Goal: Transaction & Acquisition: Purchase product/service

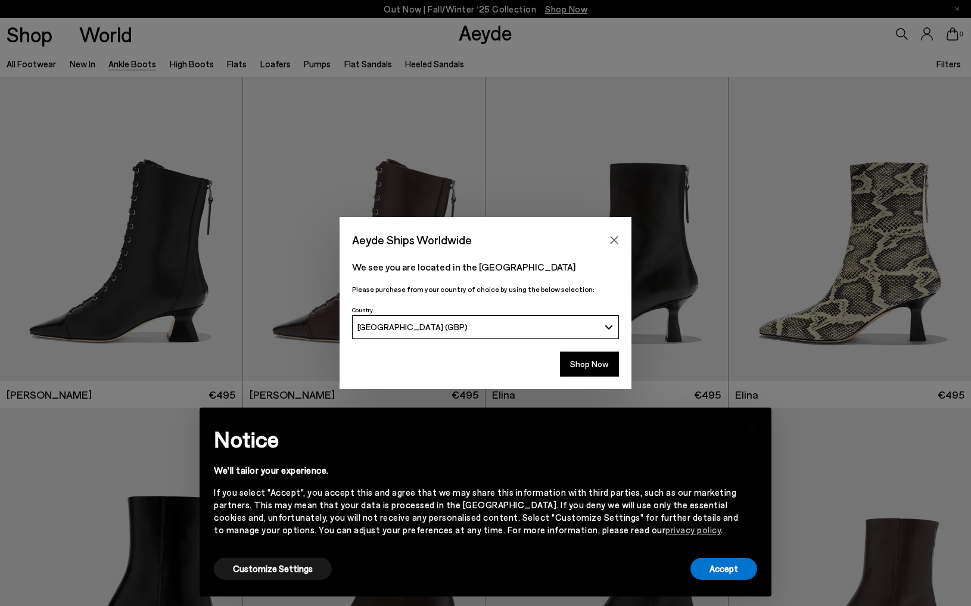
scroll to position [76, 0]
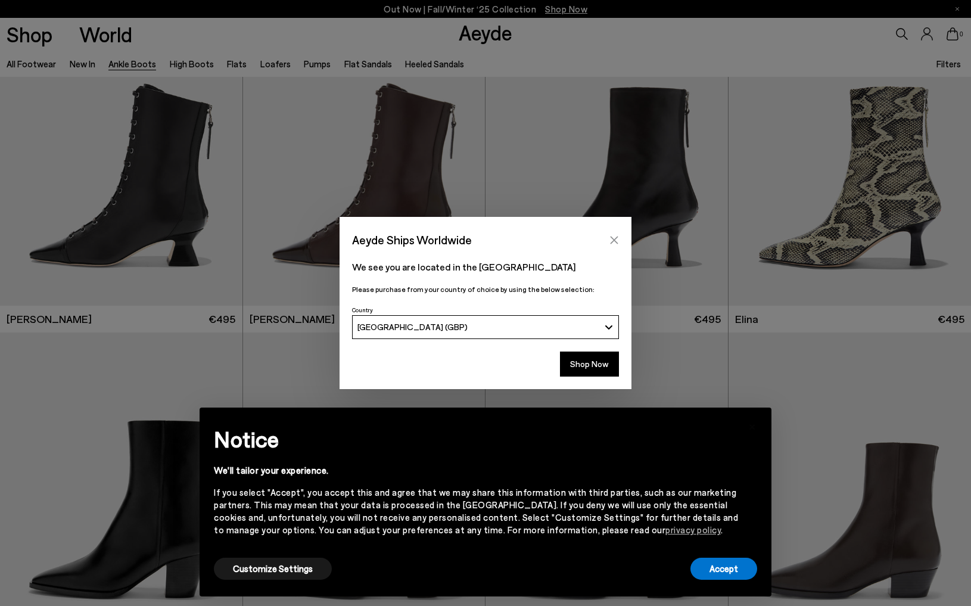
click at [619, 231] on button "Close" at bounding box center [614, 240] width 18 height 18
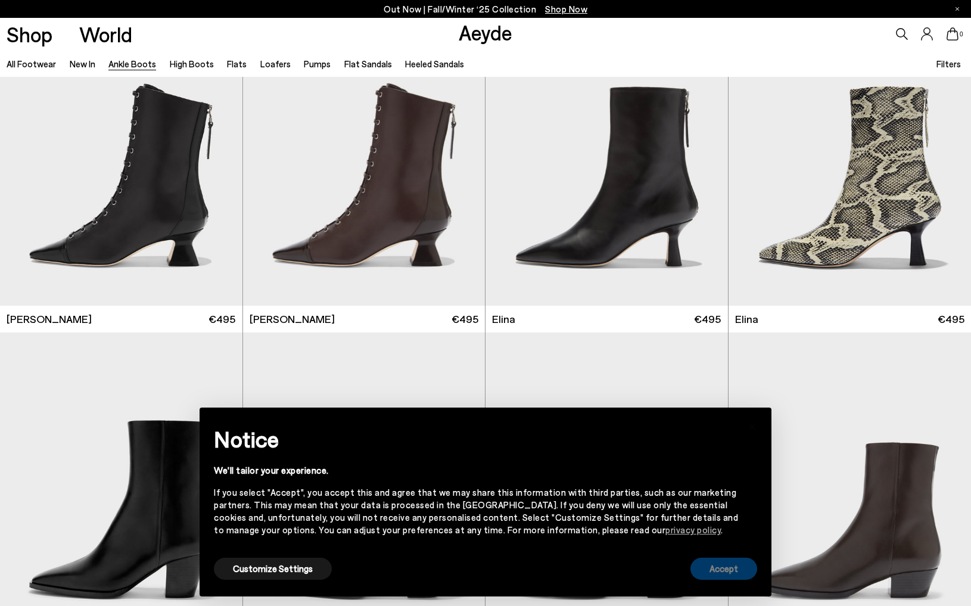
click at [706, 567] on button "Accept" at bounding box center [723, 568] width 67 height 22
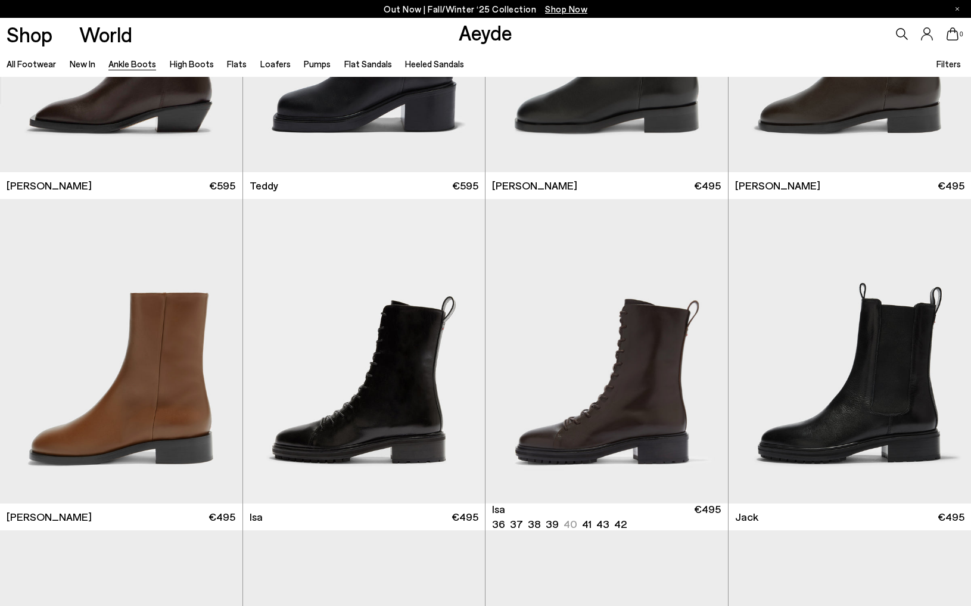
scroll to position [4517, 0]
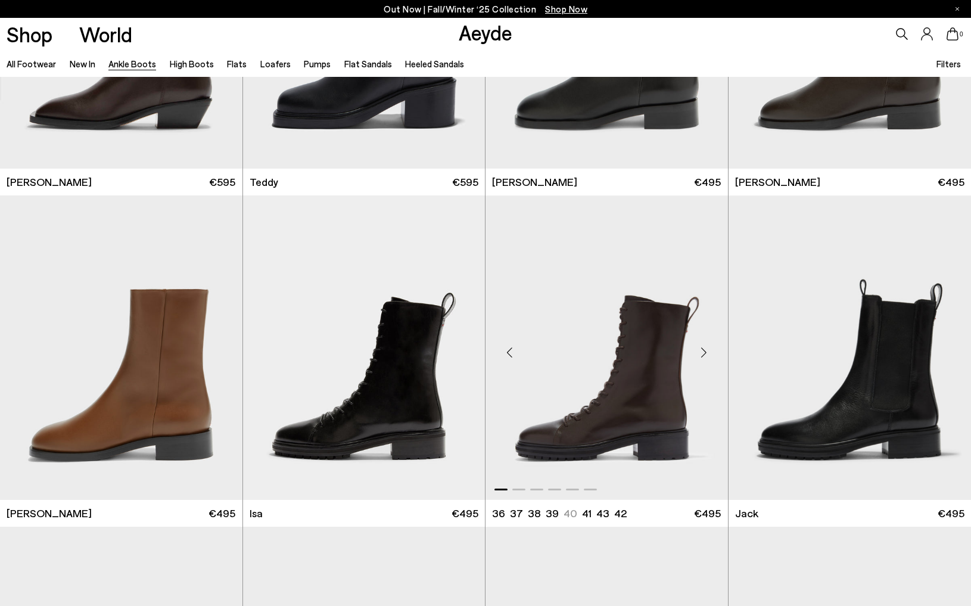
click at [708, 348] on div "Next slide" at bounding box center [704, 352] width 36 height 36
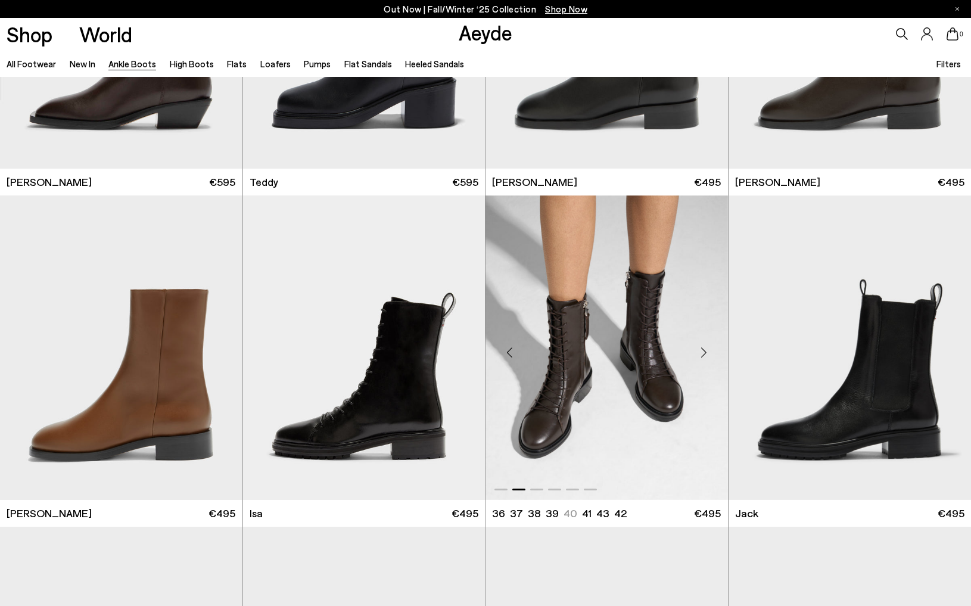
click at [708, 349] on div "Next slide" at bounding box center [704, 352] width 36 height 36
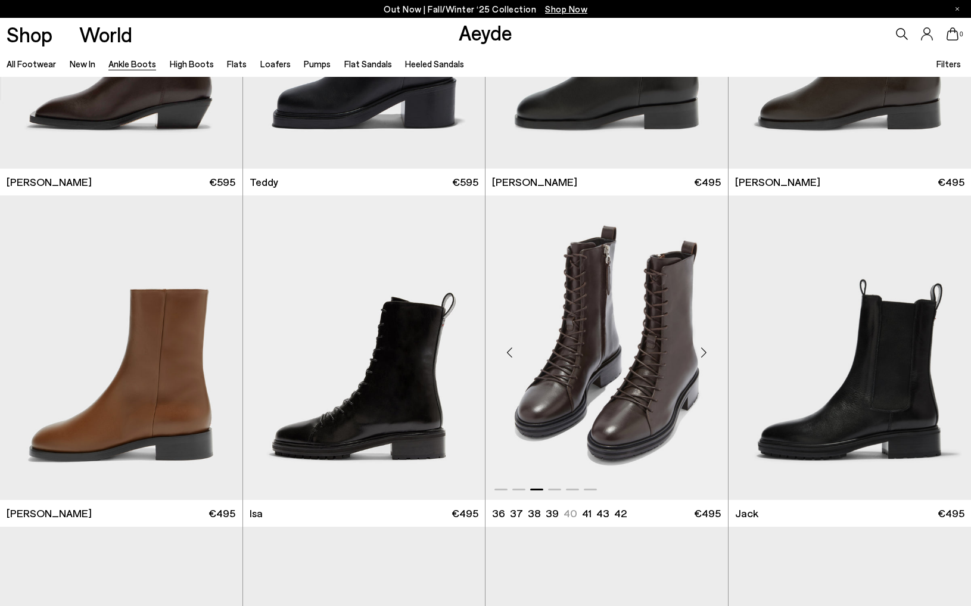
click at [708, 349] on div "Next slide" at bounding box center [704, 352] width 36 height 36
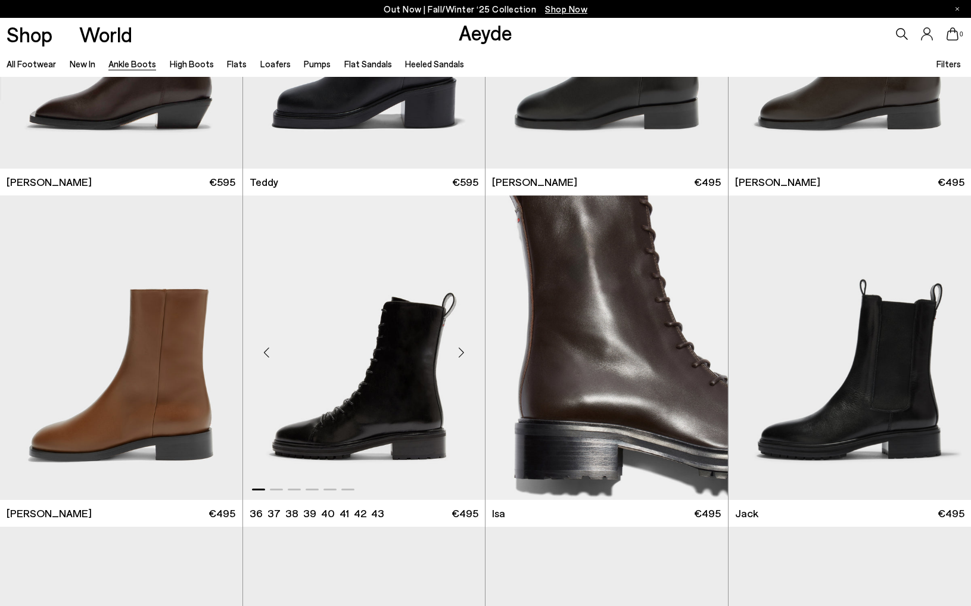
click at [461, 353] on div "Next slide" at bounding box center [461, 352] width 36 height 36
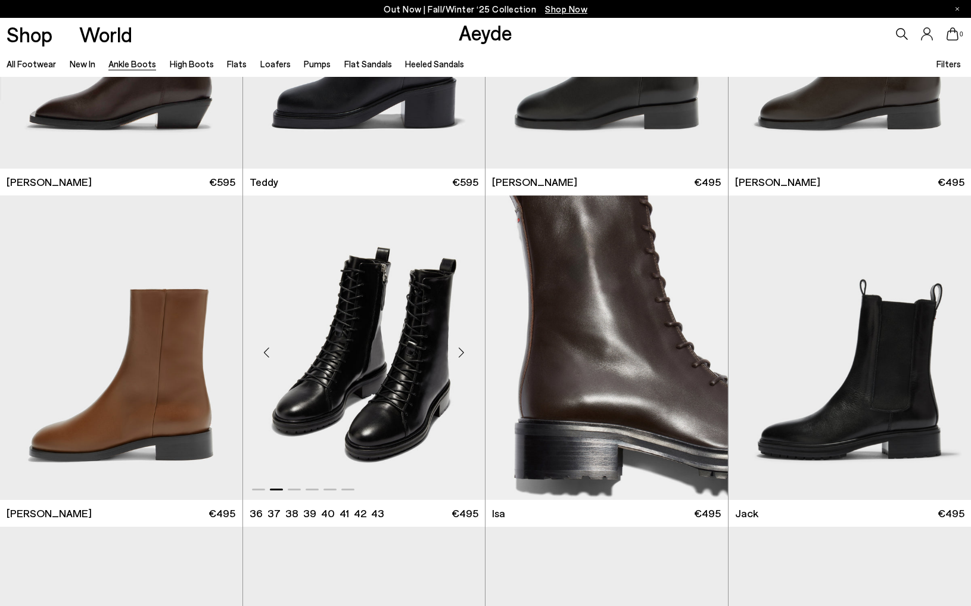
click at [461, 352] on div "Next slide" at bounding box center [461, 352] width 36 height 36
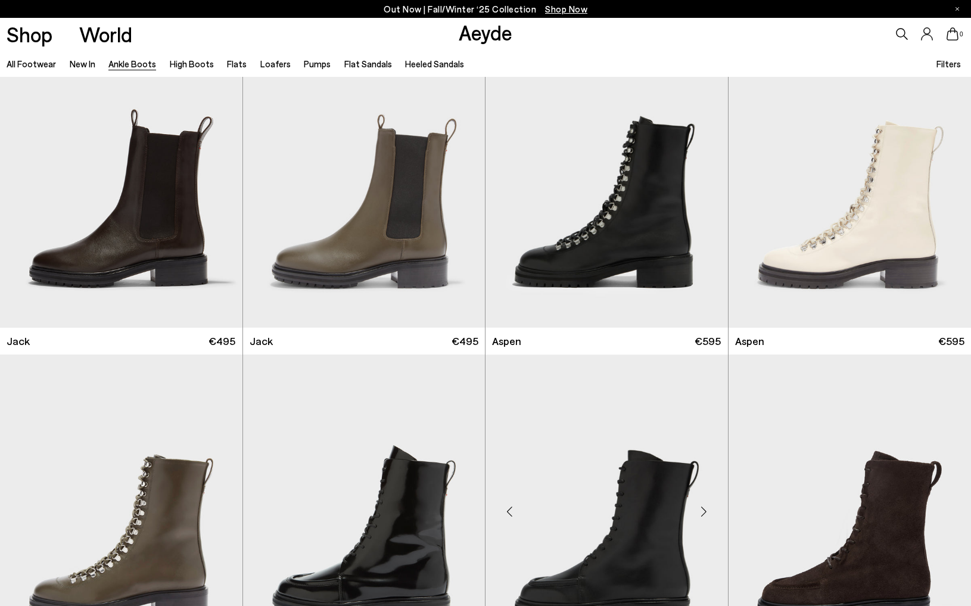
scroll to position [5033, 0]
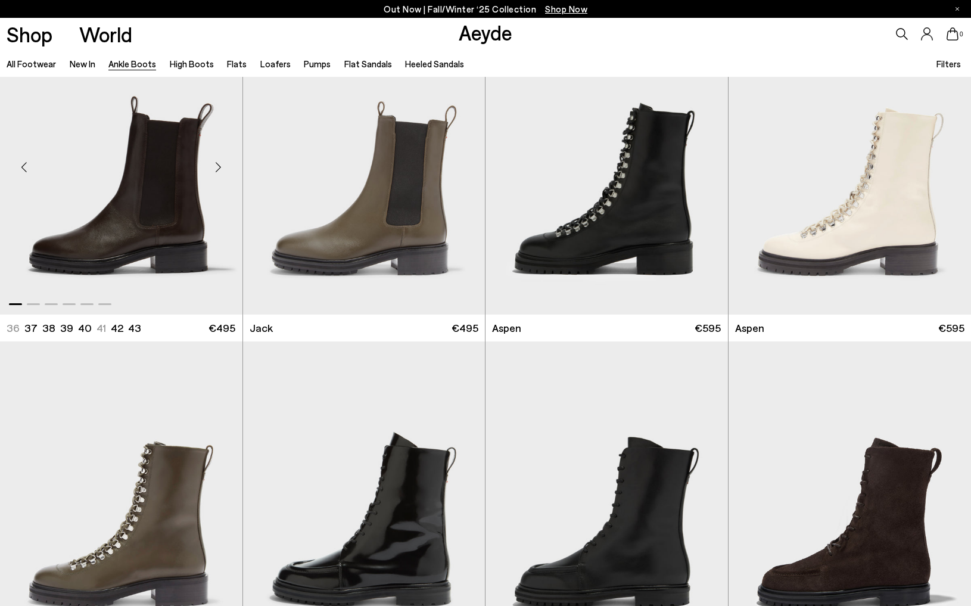
click at [219, 166] on div "Next slide" at bounding box center [219, 167] width 36 height 36
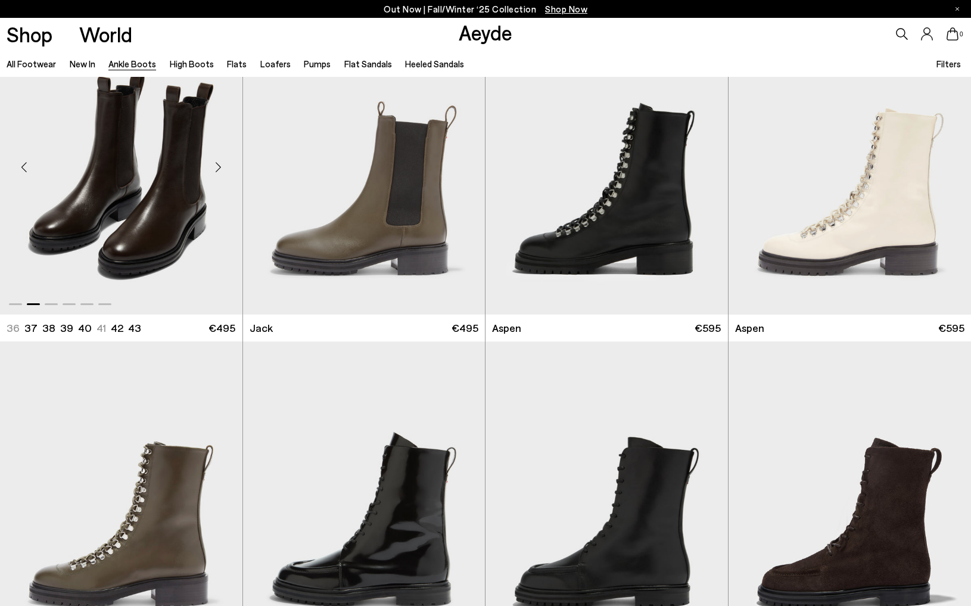
click at [219, 166] on div "Next slide" at bounding box center [219, 167] width 36 height 36
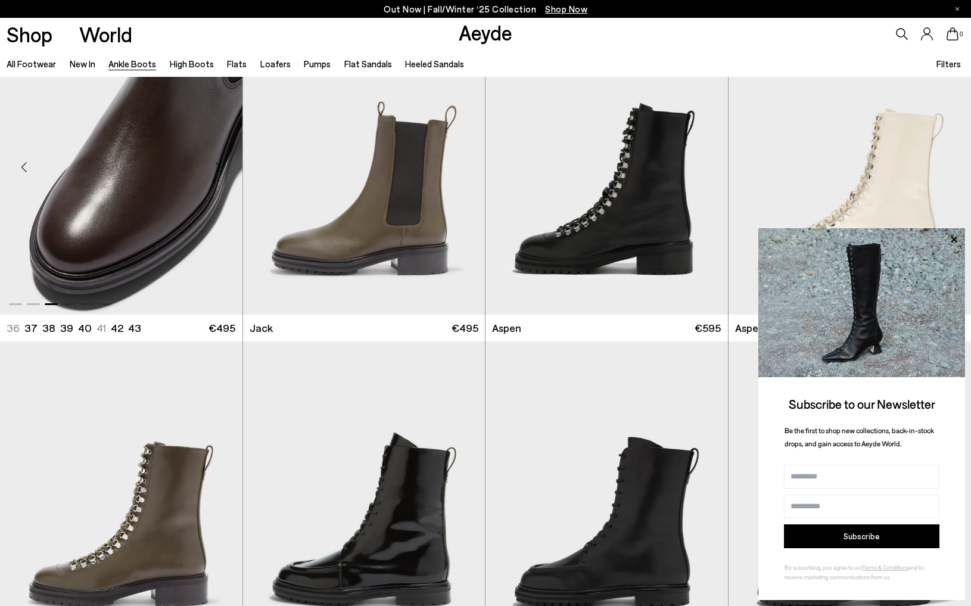
click at [219, 166] on div "Next slide" at bounding box center [219, 167] width 36 height 36
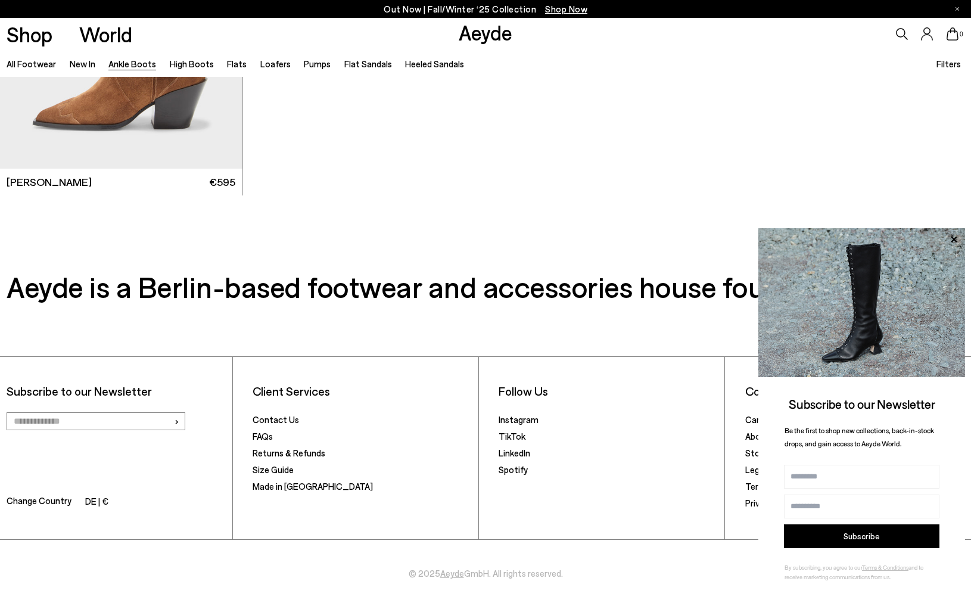
scroll to position [7165, 0]
click at [955, 241] on icon at bounding box center [953, 239] width 6 height 6
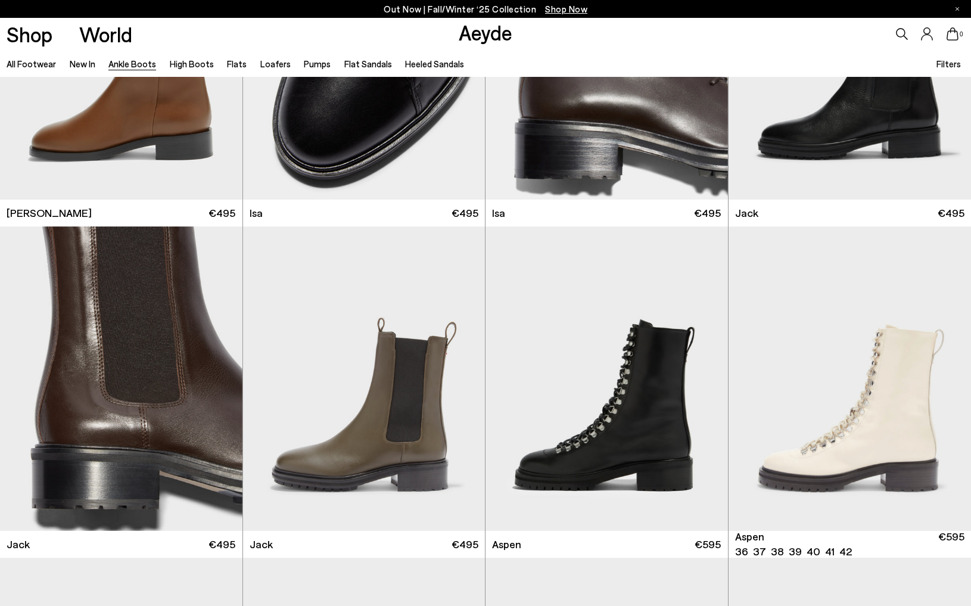
scroll to position [4814, 0]
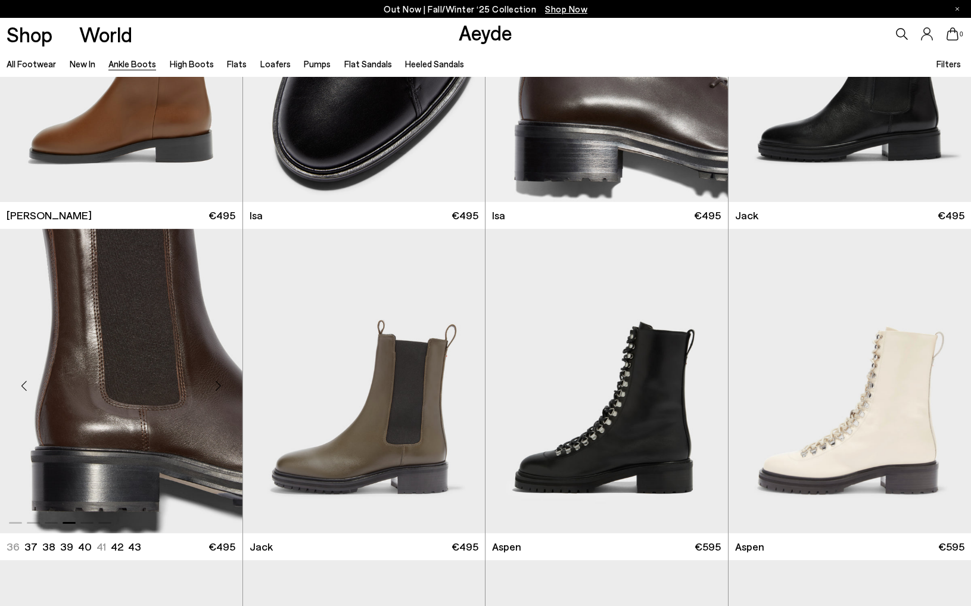
click at [220, 383] on div "Next slide" at bounding box center [219, 385] width 36 height 36
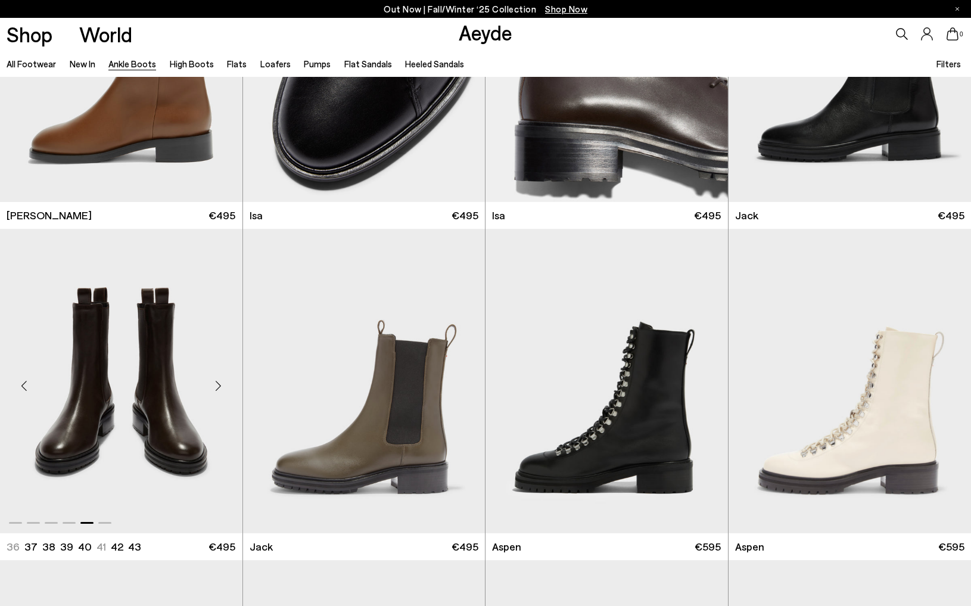
click at [219, 382] on div "Next slide" at bounding box center [219, 385] width 36 height 36
